Goal: Transaction & Acquisition: Purchase product/service

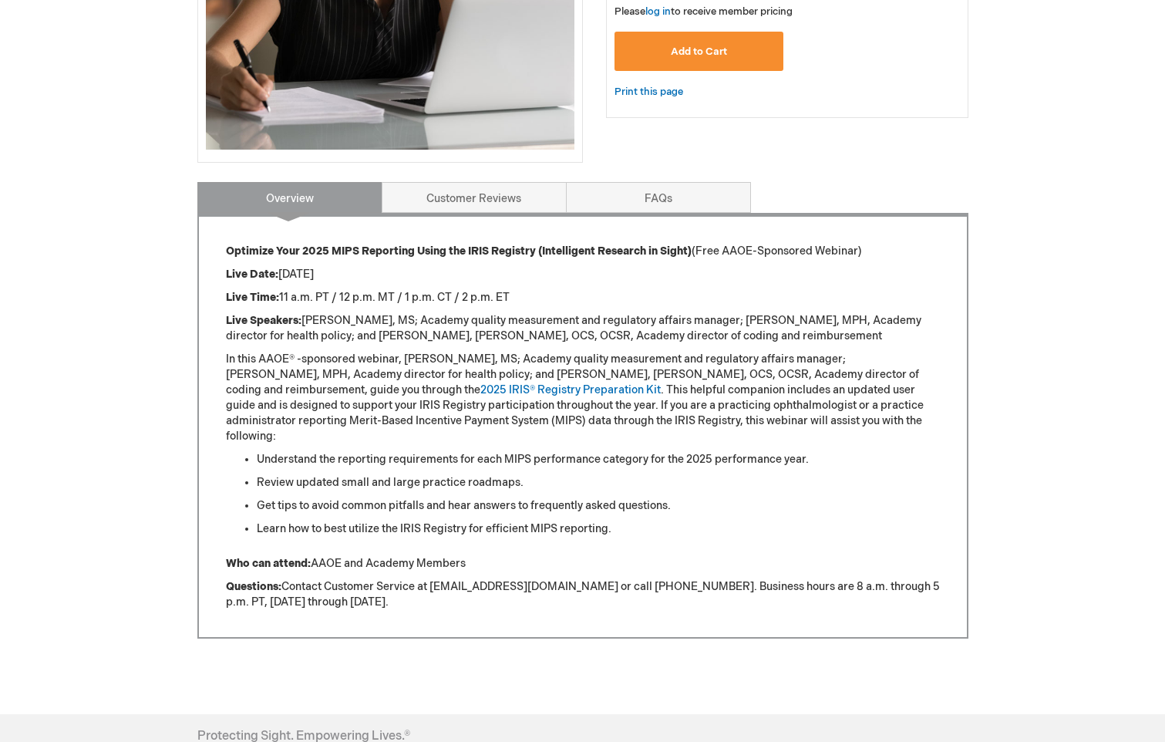
scroll to position [463, 0]
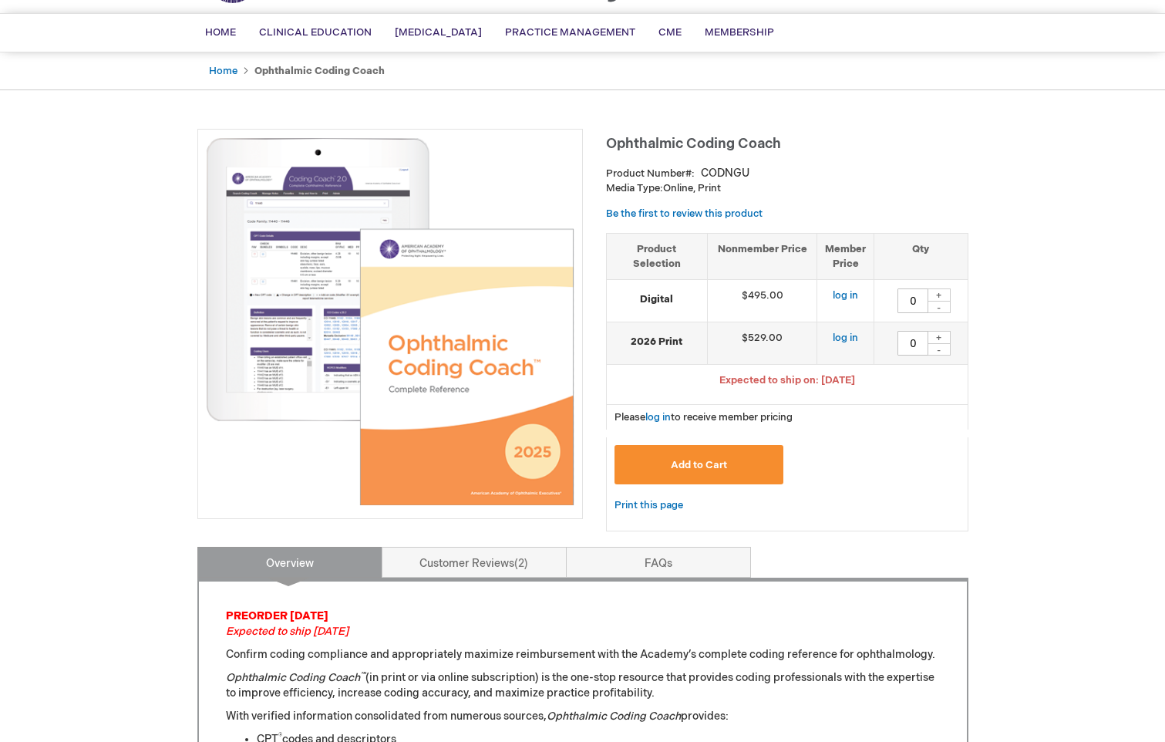
scroll to position [154, 0]
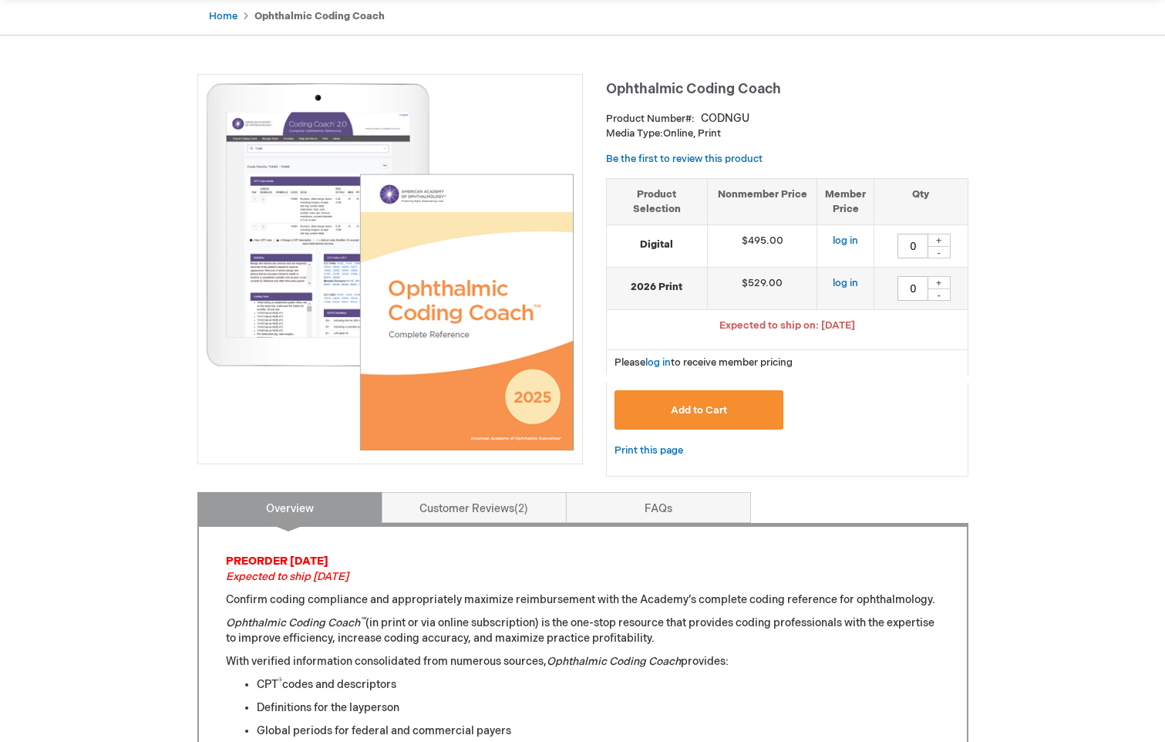
click at [937, 281] on div "+" at bounding box center [938, 282] width 23 height 13
click at [940, 281] on div "+" at bounding box center [938, 282] width 23 height 13
type input "2"
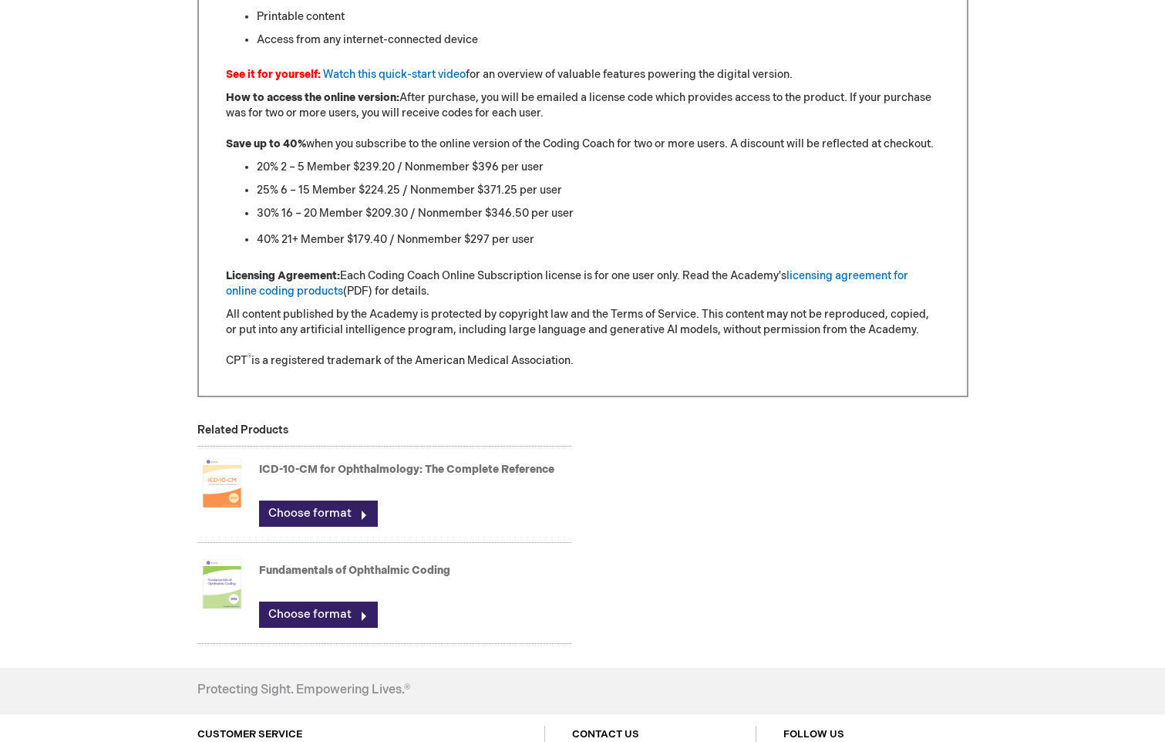
scroll to position [1465, 0]
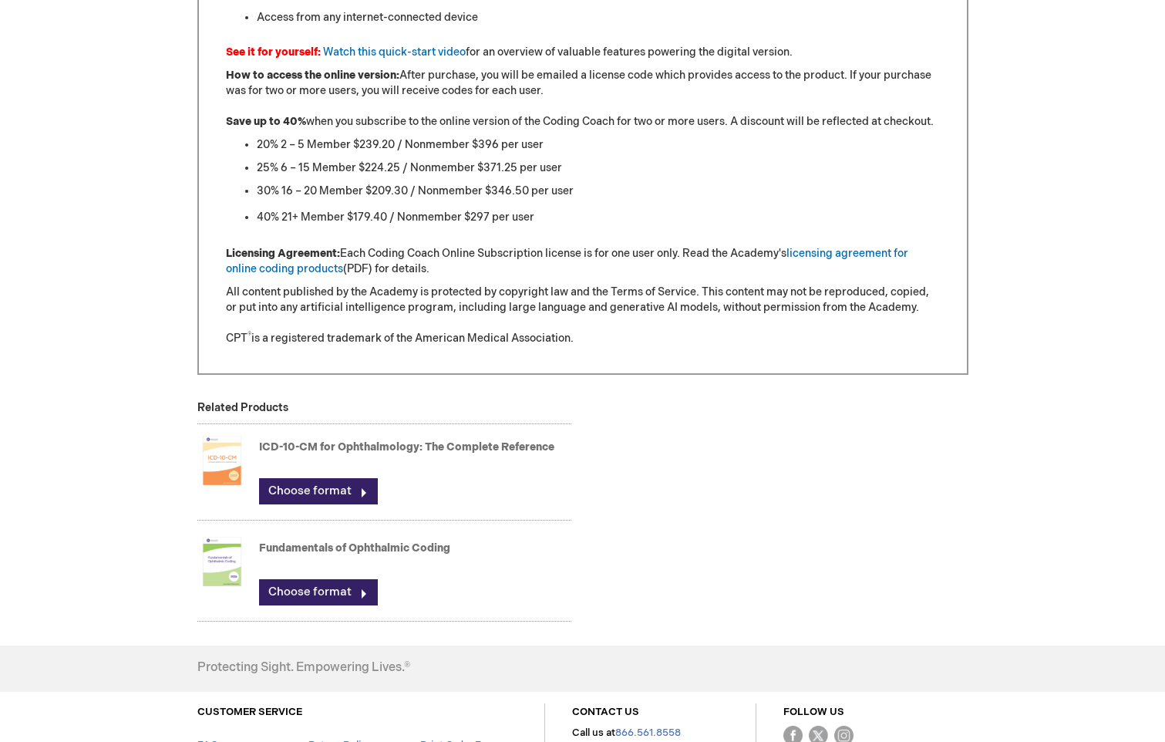
click at [228, 472] on img at bounding box center [221, 460] width 49 height 62
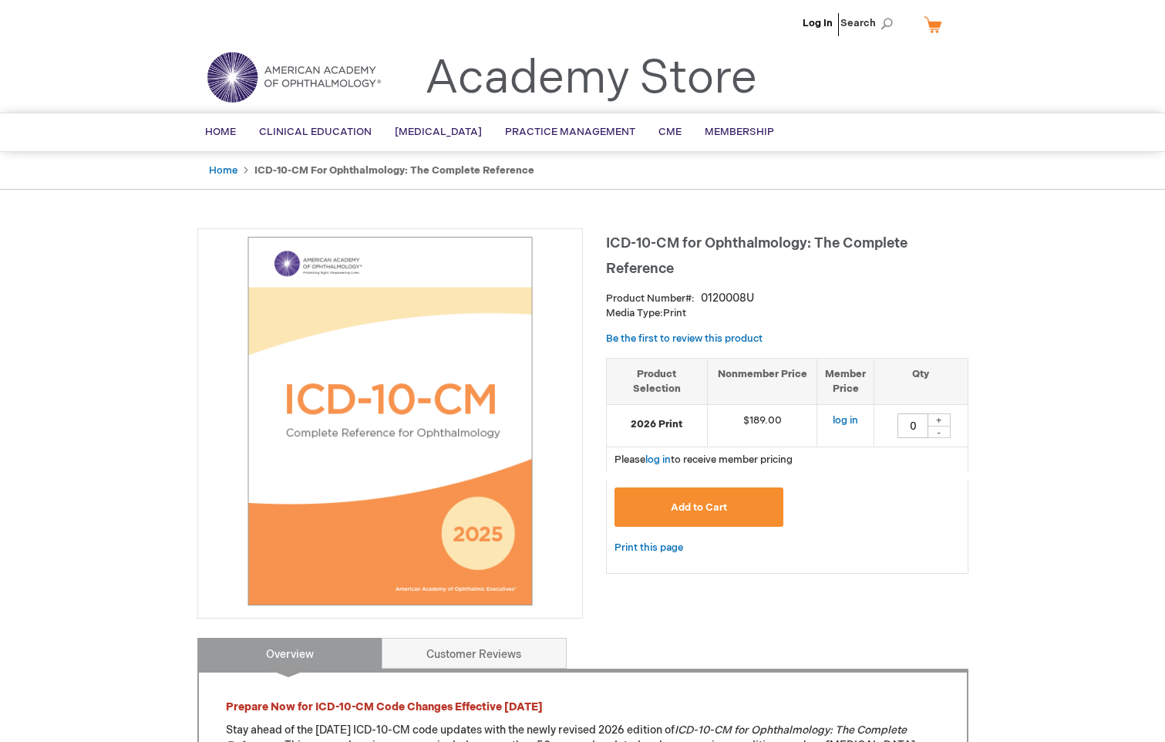
click at [941, 421] on div "+" at bounding box center [938, 419] width 23 height 13
type input "1"
click at [701, 509] on span "Add to Cart" at bounding box center [699, 507] width 56 height 12
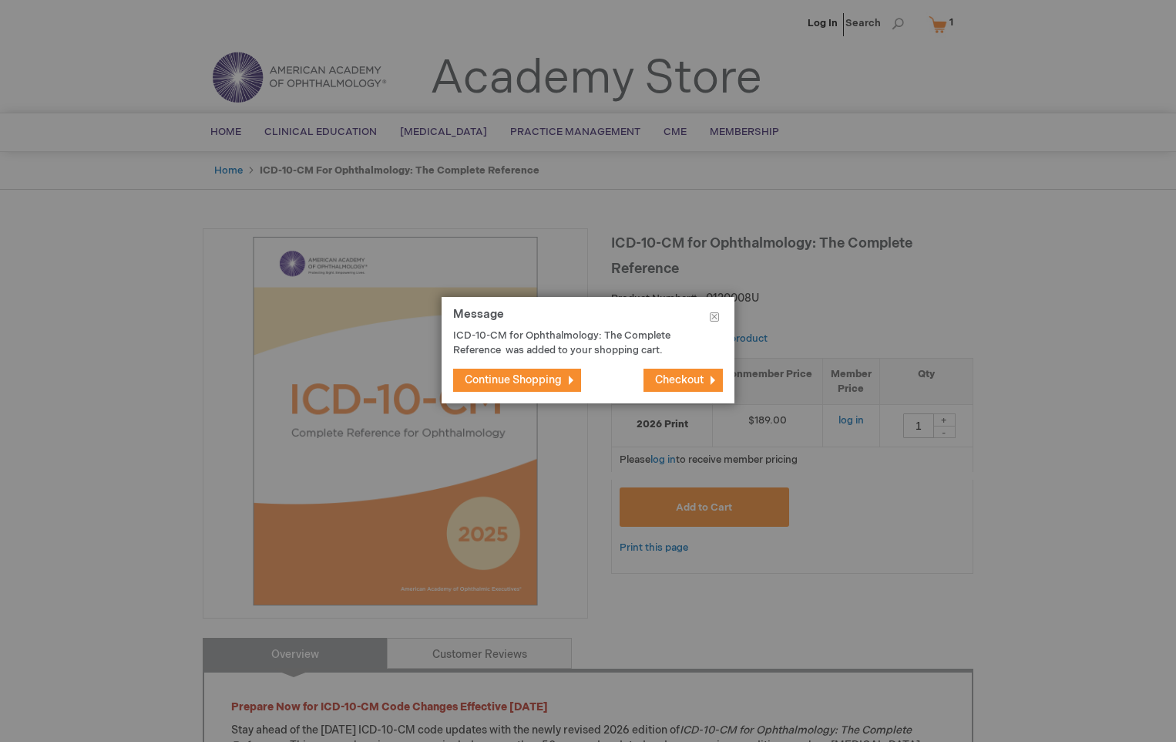
click at [527, 381] on span "Continue Shopping" at bounding box center [513, 379] width 97 height 13
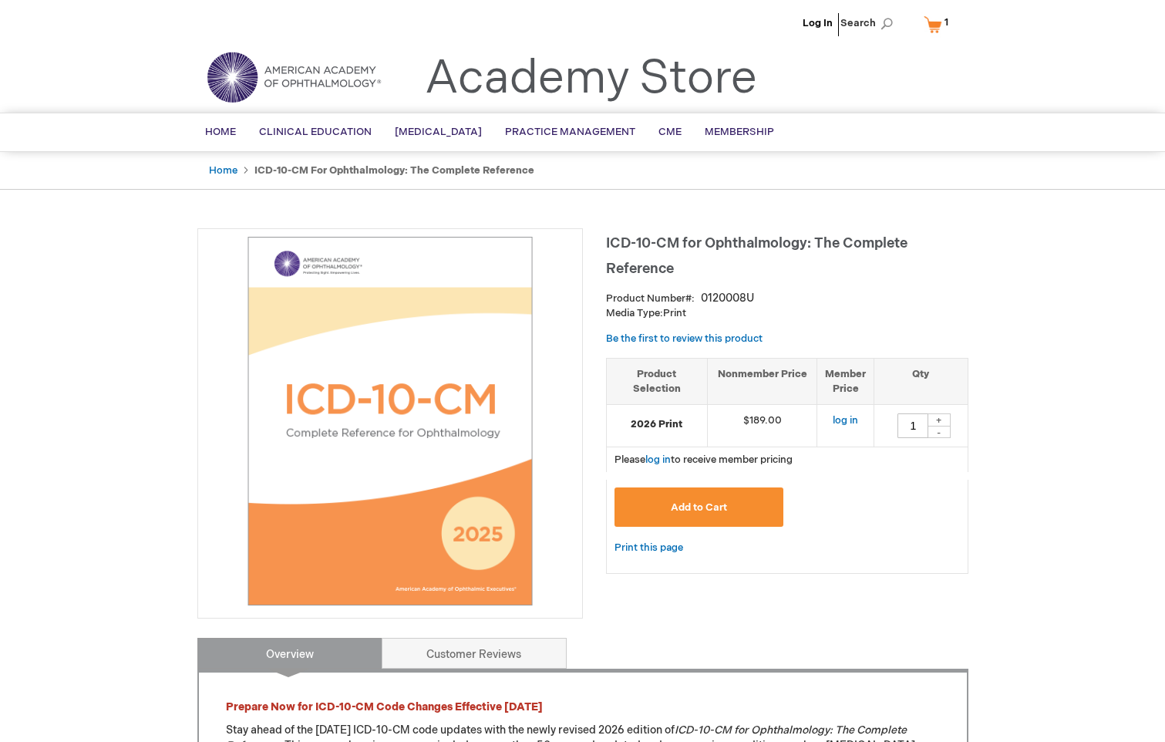
click at [933, 27] on link "My Cart 1 1 items" at bounding box center [939, 24] width 38 height 27
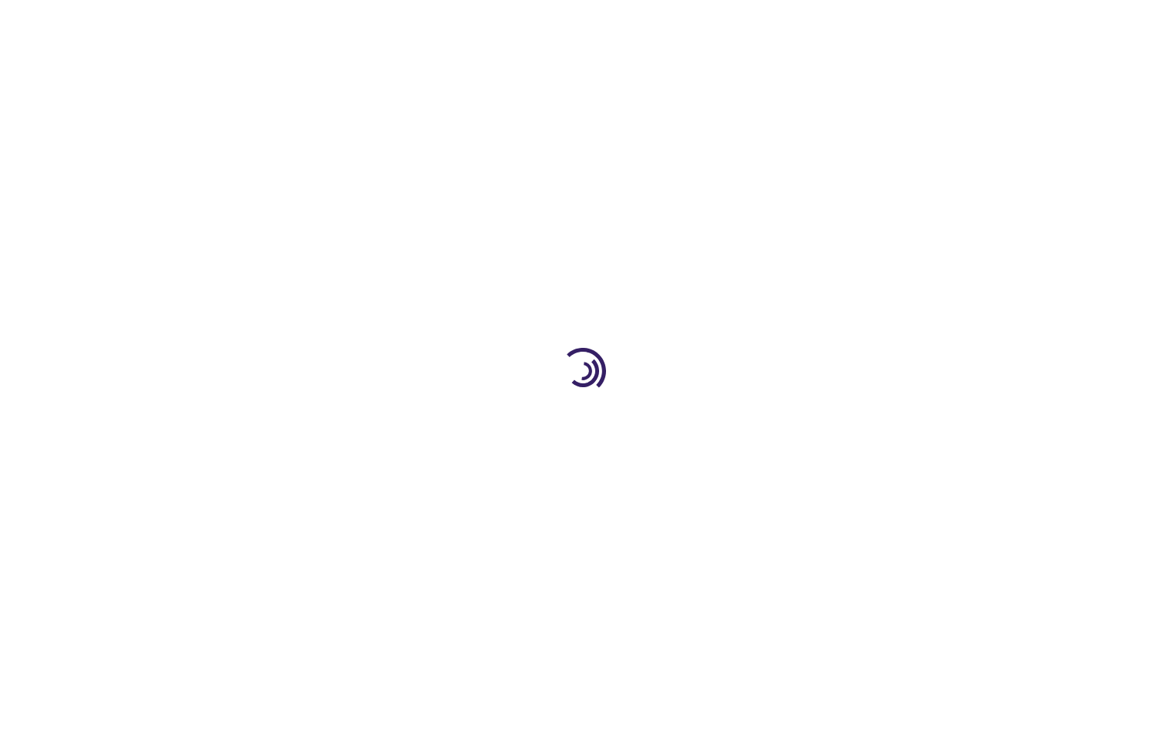
type input "0"
type input "2"
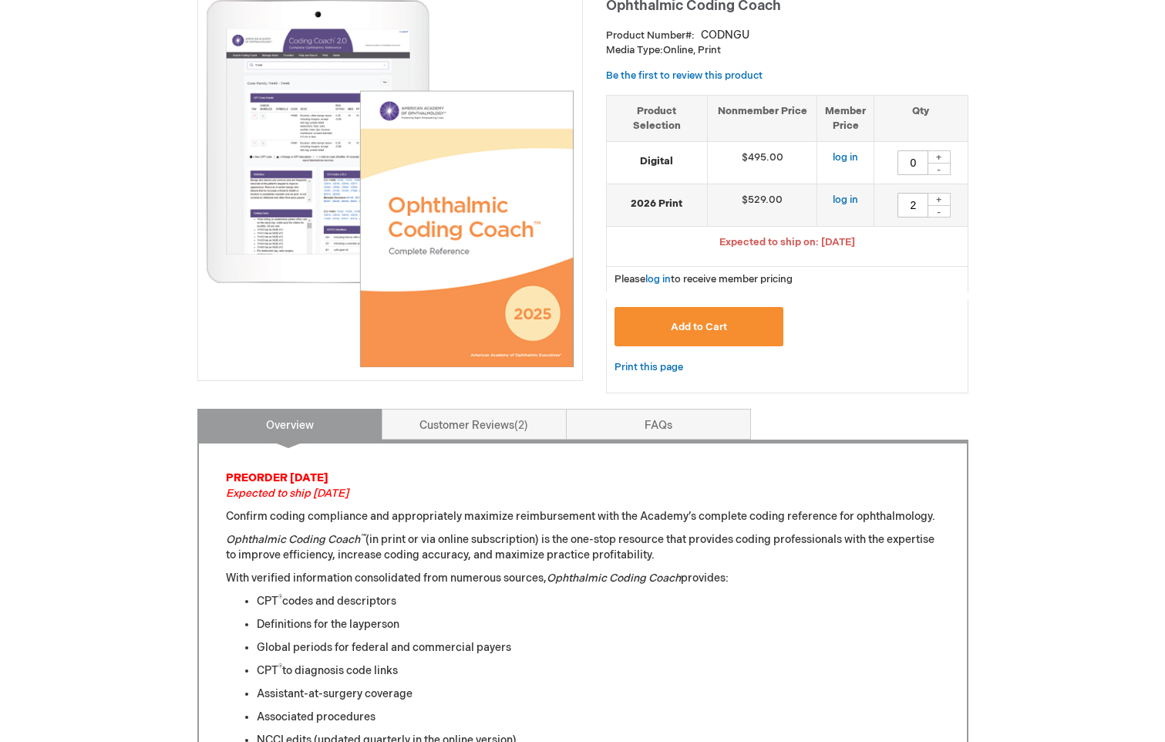
scroll to position [231, 0]
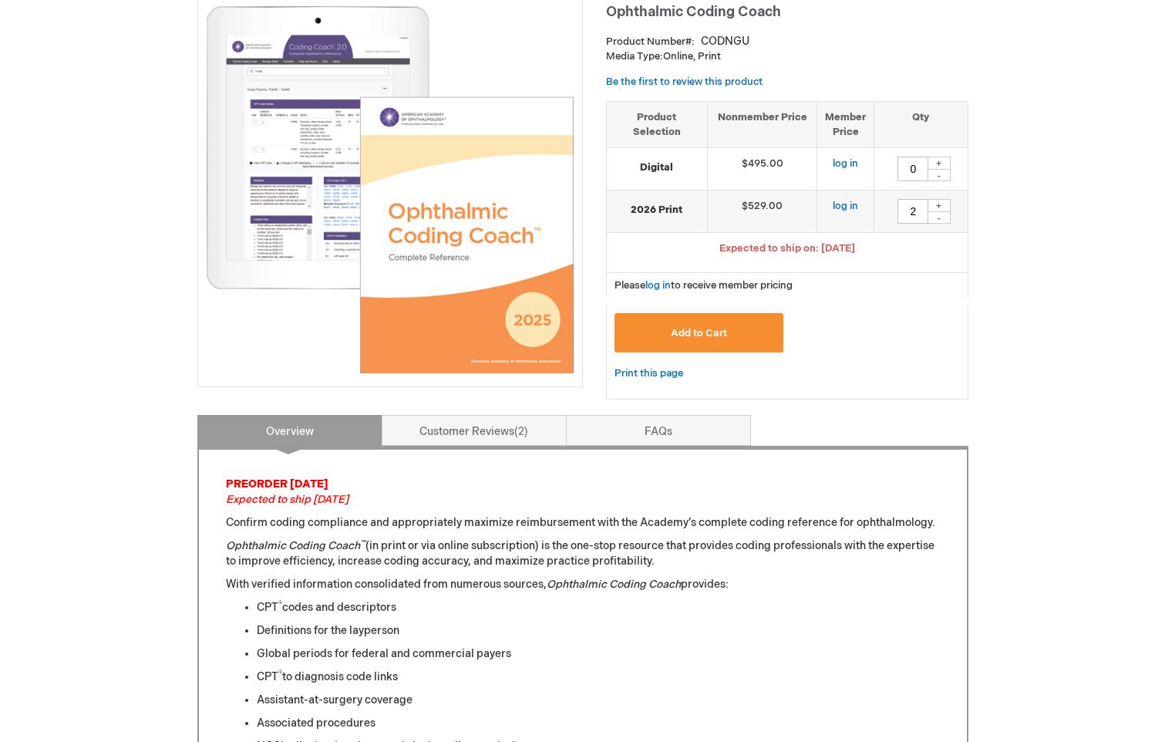
click at [730, 335] on button "Add to Cart" at bounding box center [699, 332] width 170 height 39
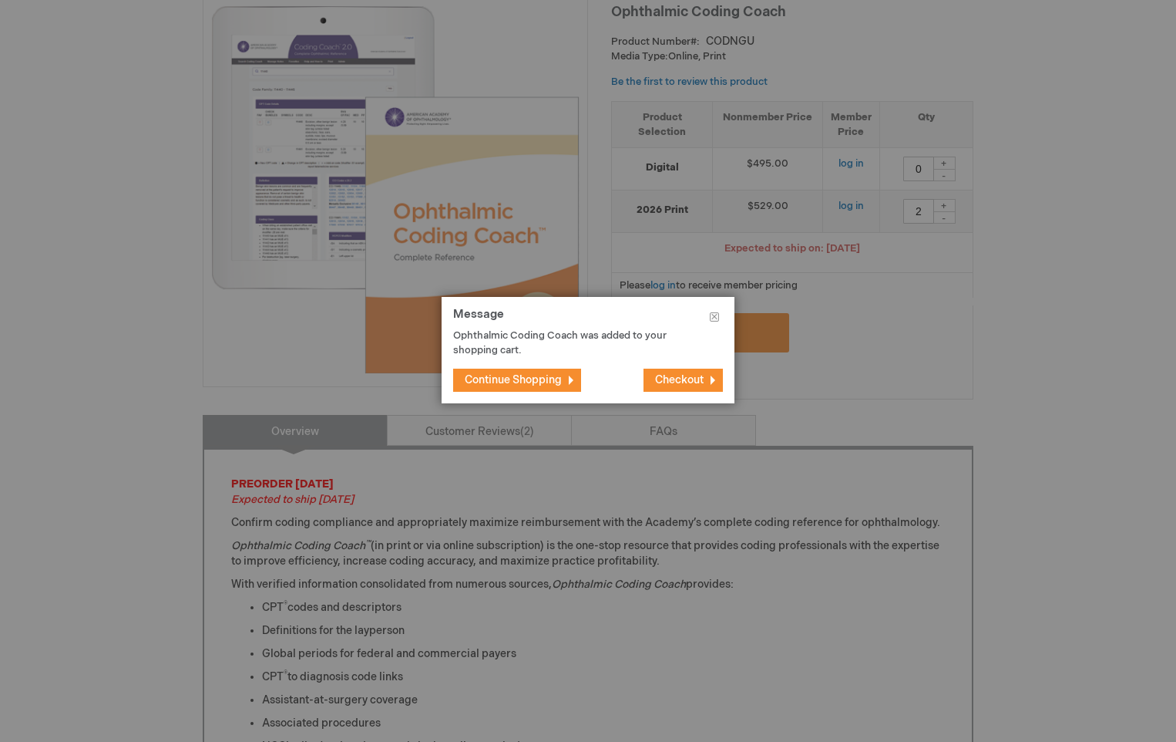
click at [542, 376] on span "Continue Shopping" at bounding box center [513, 379] width 97 height 13
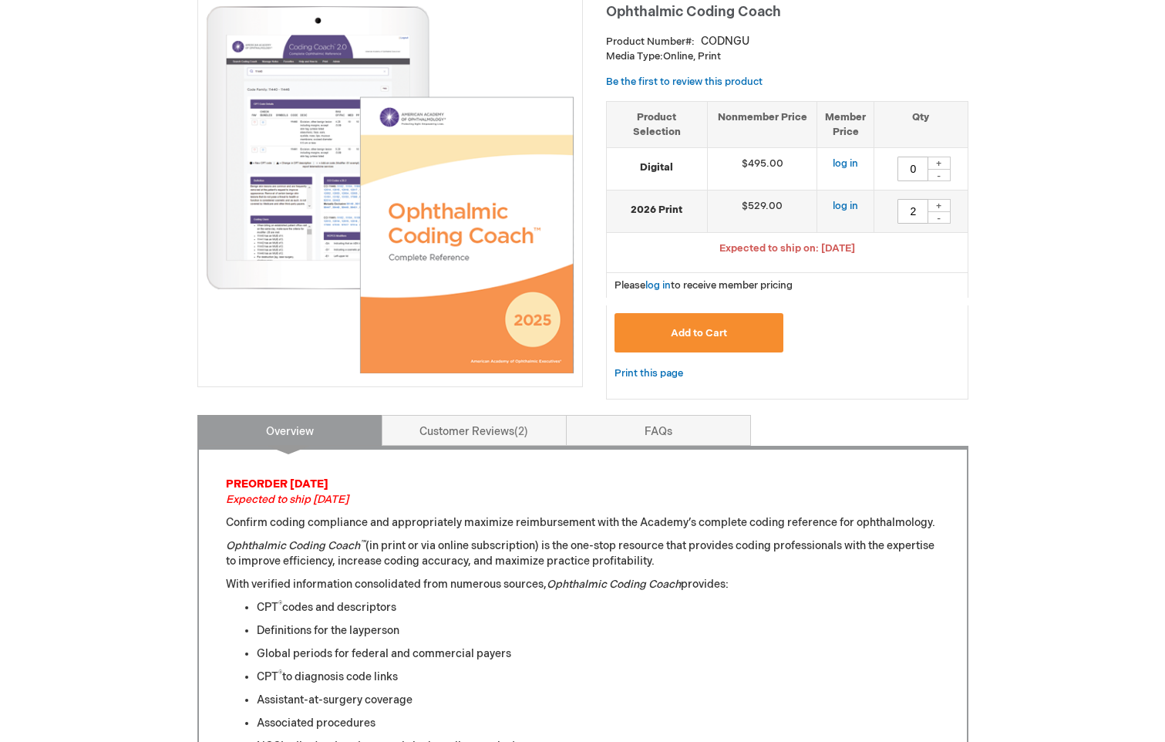
scroll to position [0, 0]
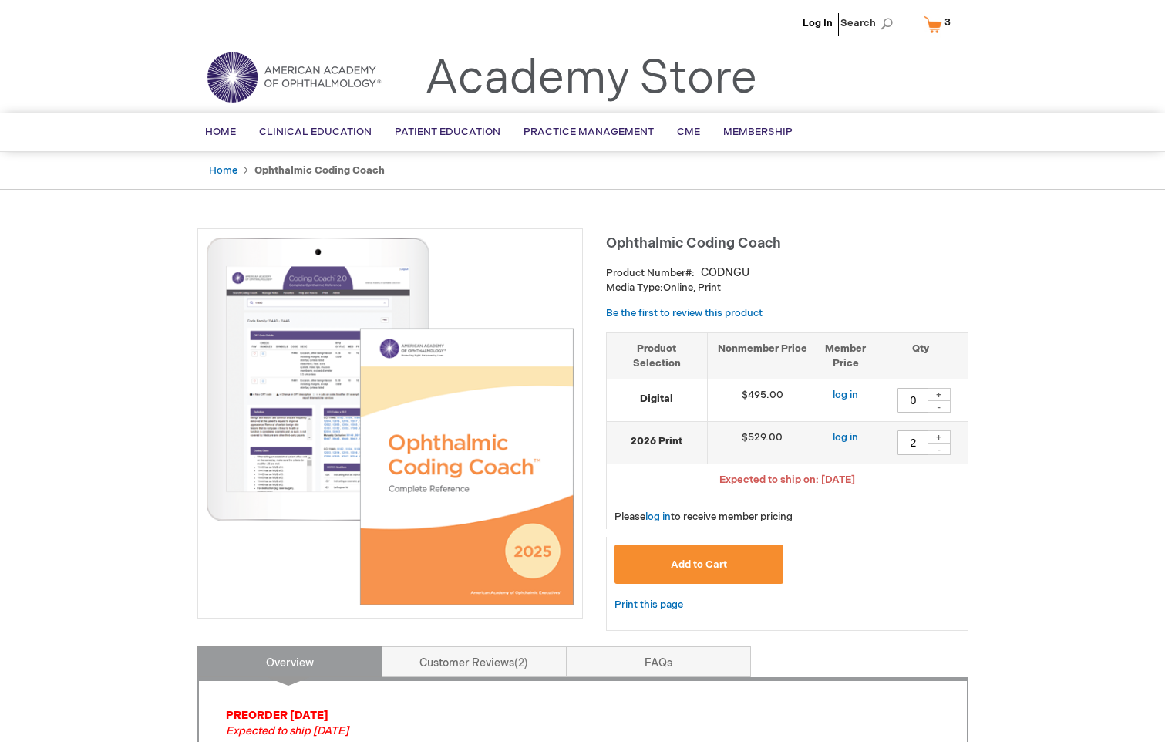
click at [938, 25] on link "My Cart 3 3 items" at bounding box center [940, 24] width 40 height 27
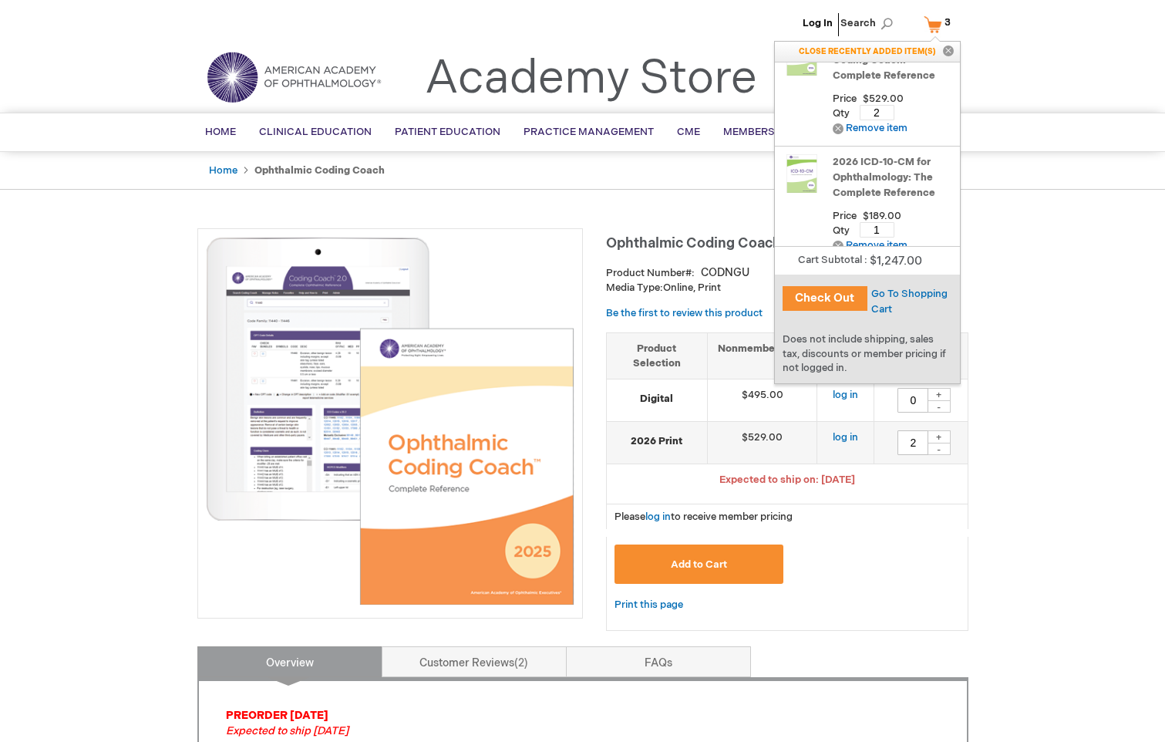
scroll to position [34, 0]
click at [946, 48] on button "Close" at bounding box center [948, 52] width 23 height 20
